Goal: Navigation & Orientation: Find specific page/section

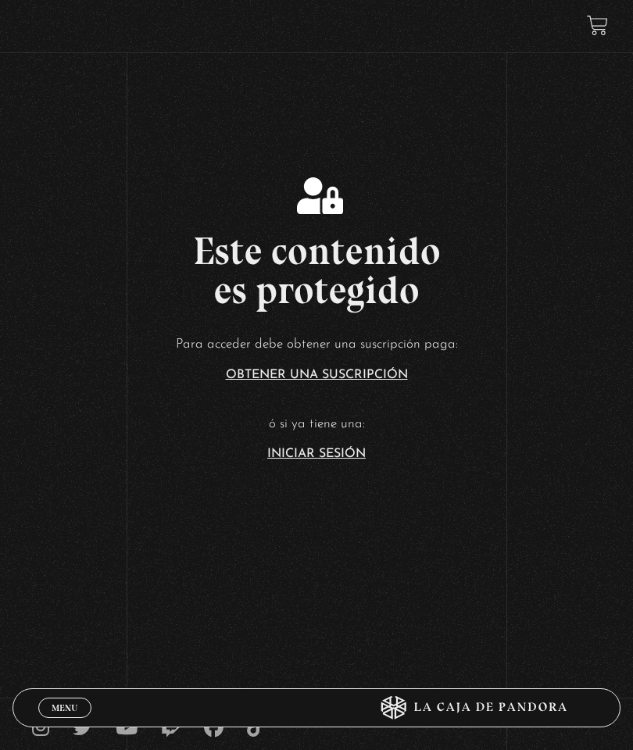
click at [330, 460] on link "Iniciar Sesión" at bounding box center [316, 454] width 98 height 12
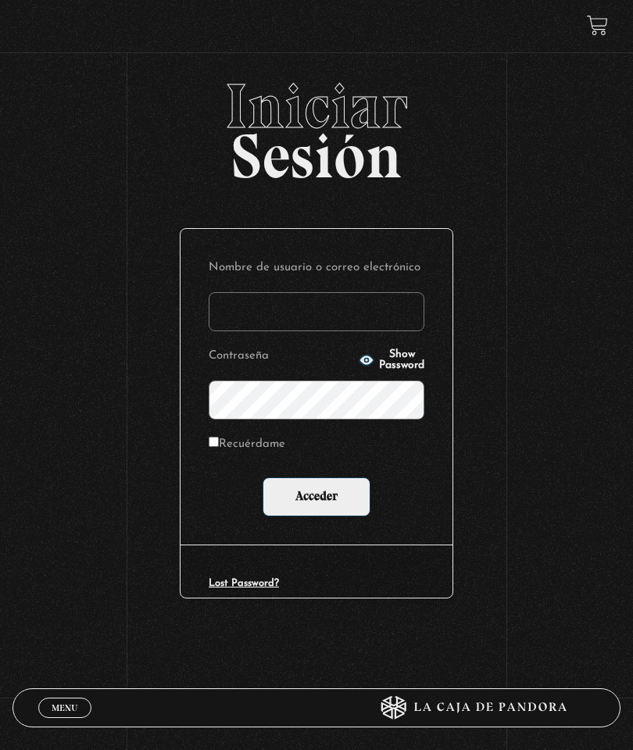
type input "[EMAIL_ADDRESS][DOMAIN_NAME]"
click at [342, 498] on input "Acceder" at bounding box center [316, 496] width 108 height 39
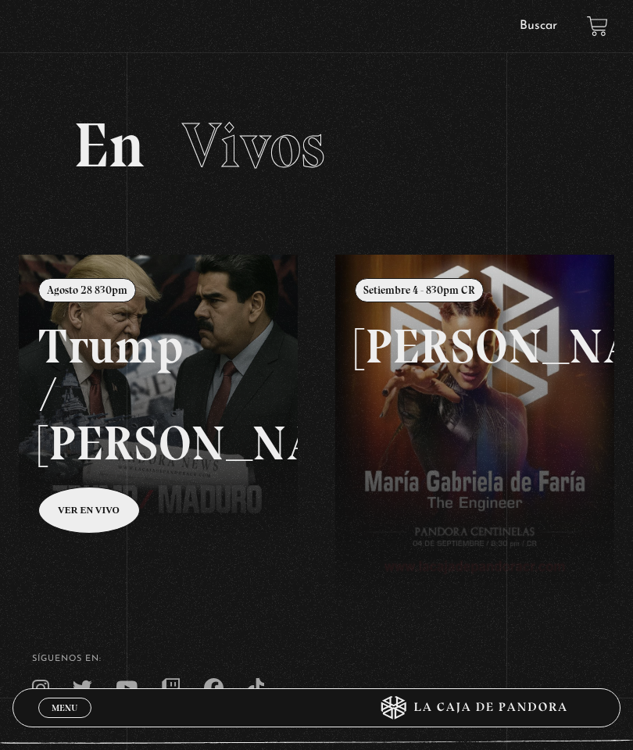
click at [103, 517] on link at bounding box center [335, 630] width 633 height 750
